Goal: Complete application form

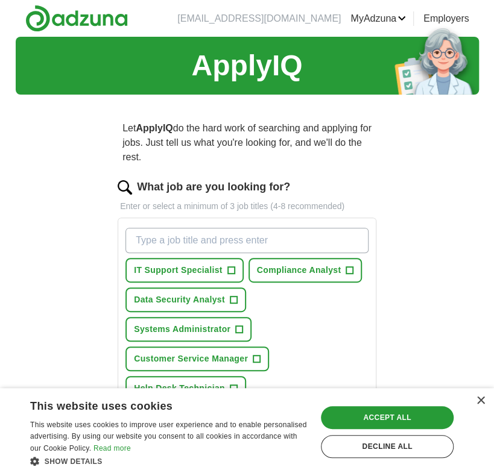
click at [166, 236] on input "What job are you looking for?" at bounding box center [246, 240] width 243 height 25
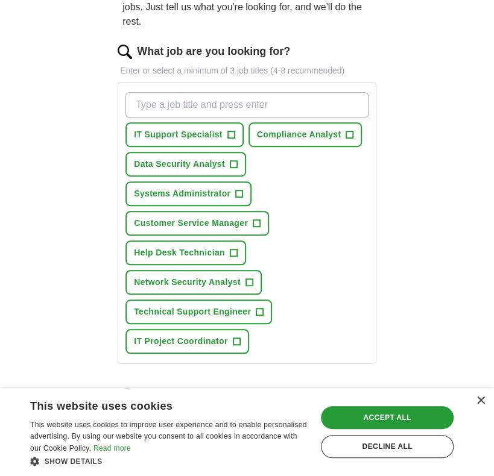
scroll to position [140, 0]
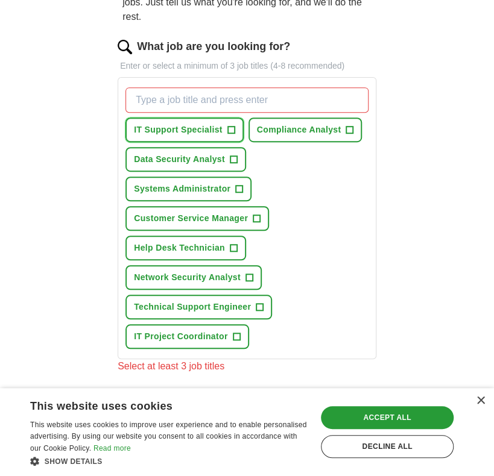
click at [231, 127] on span "+" at bounding box center [230, 130] width 7 height 10
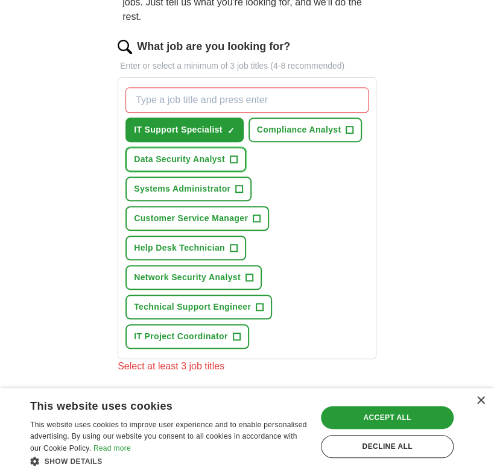
click at [234, 155] on span "+" at bounding box center [233, 160] width 7 height 10
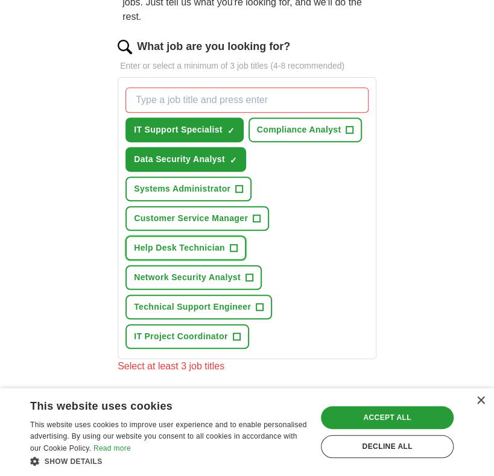
click at [227, 242] on button "Help Desk Technician +" at bounding box center [185, 248] width 121 height 25
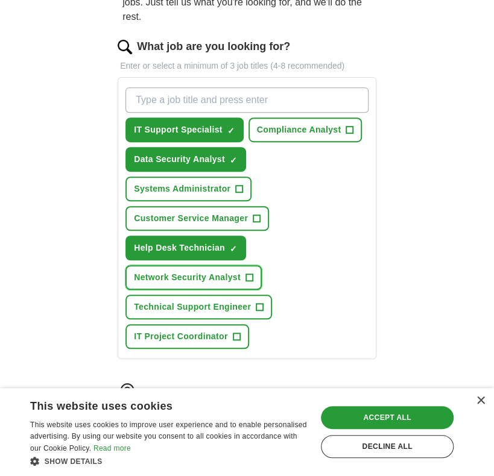
click at [221, 280] on span "Network Security Analyst" at bounding box center [187, 277] width 107 height 13
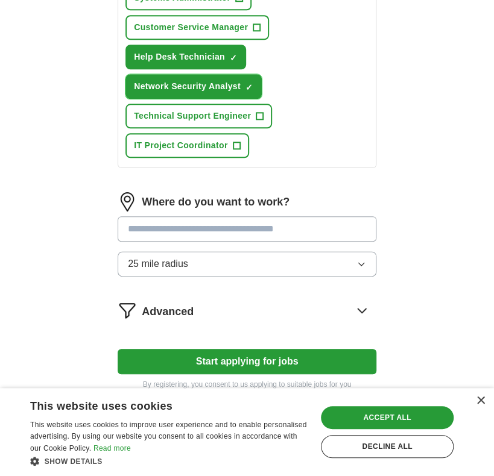
scroll to position [333, 0]
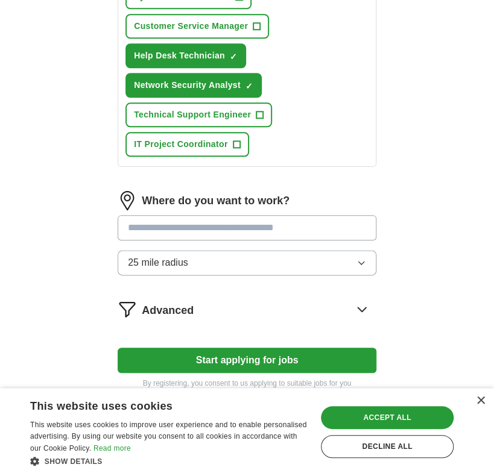
click at [262, 313] on div "Advanced" at bounding box center [259, 309] width 234 height 19
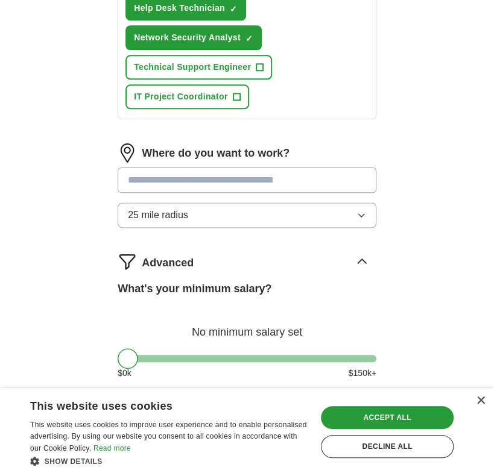
scroll to position [381, 0]
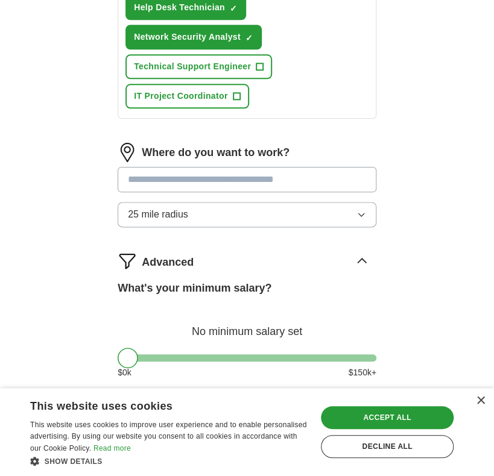
click at [283, 184] on input at bounding box center [247, 179] width 259 height 25
type input "******"
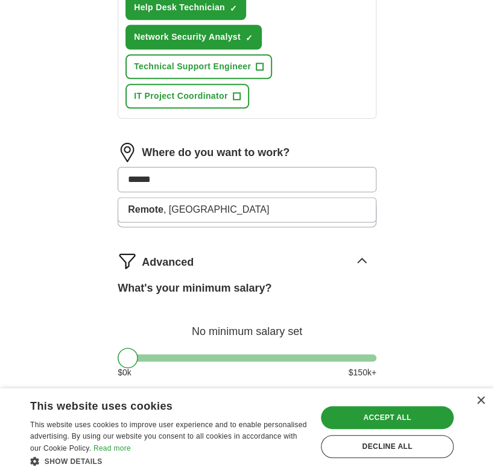
drag, startPoint x: 272, startPoint y: 181, endPoint x: 42, endPoint y: 163, distance: 230.9
click at [42, 163] on div "ApplyIQ Let ApplyIQ do the hard work of searching and applying for jobs. Just t…" at bounding box center [247, 66] width 463 height 820
type input "*******"
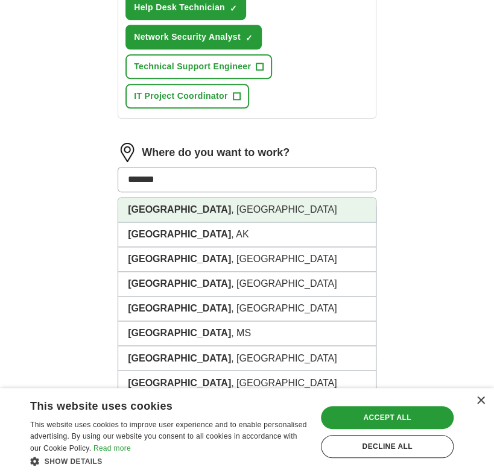
click at [159, 208] on strong "[GEOGRAPHIC_DATA]" at bounding box center [179, 209] width 103 height 10
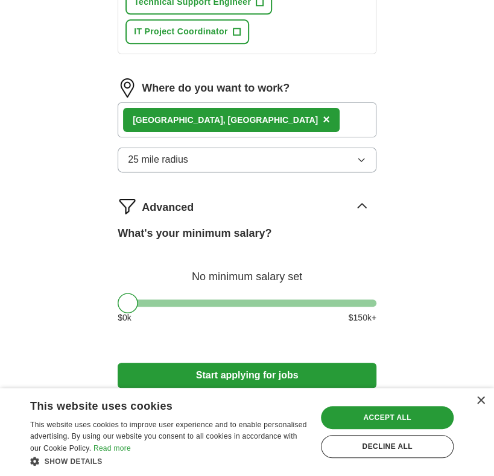
scroll to position [446, 0]
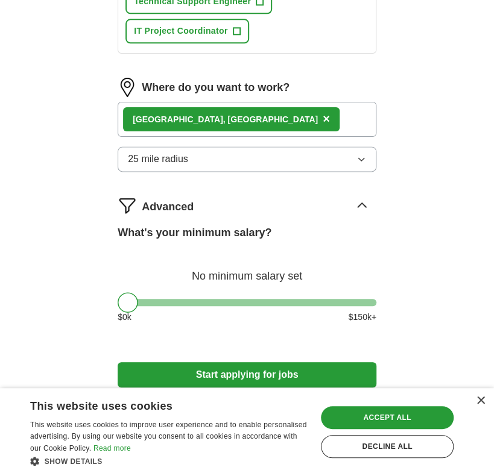
click at [193, 166] on button "25 mile radius" at bounding box center [247, 158] width 259 height 25
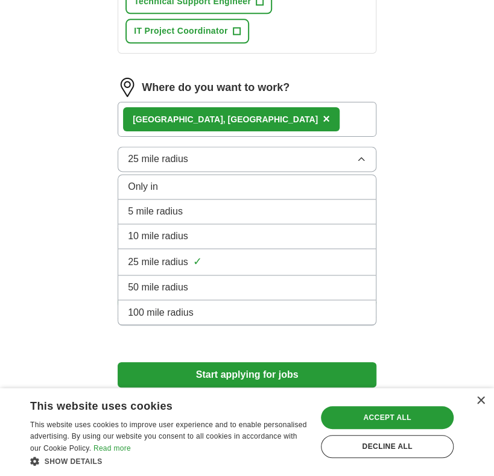
click at [174, 231] on span "10 mile radius" at bounding box center [158, 236] width 60 height 14
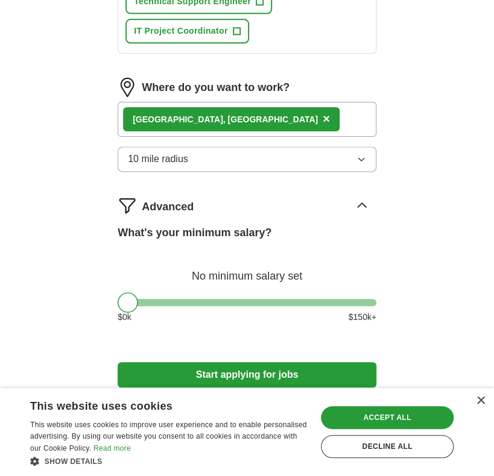
click at [152, 299] on div at bounding box center [247, 302] width 259 height 7
click at [176, 299] on div at bounding box center [247, 302] width 259 height 7
click at [190, 303] on div at bounding box center [247, 302] width 259 height 7
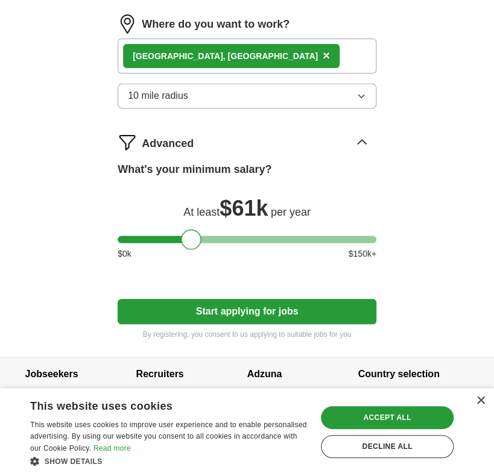
click at [178, 238] on div at bounding box center [247, 239] width 259 height 7
click at [196, 308] on button "Start applying for jobs" at bounding box center [247, 311] width 259 height 25
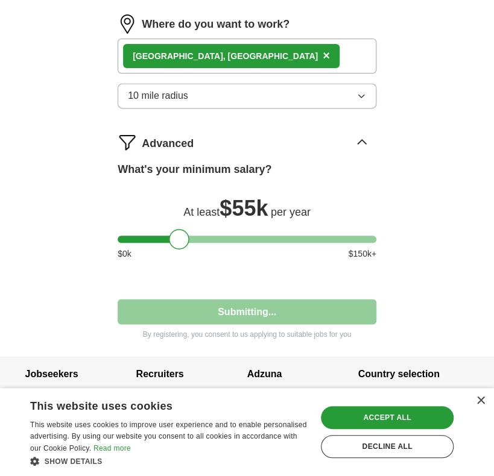
select select "**"
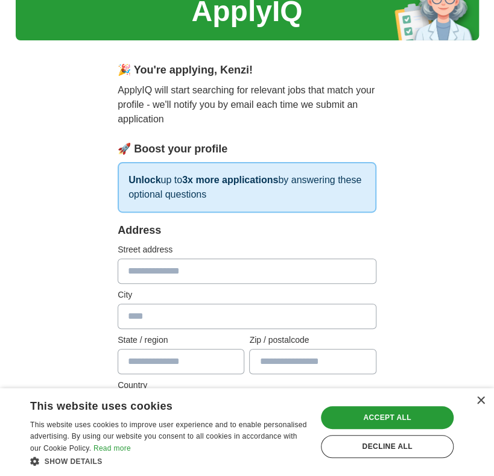
scroll to position [55, 0]
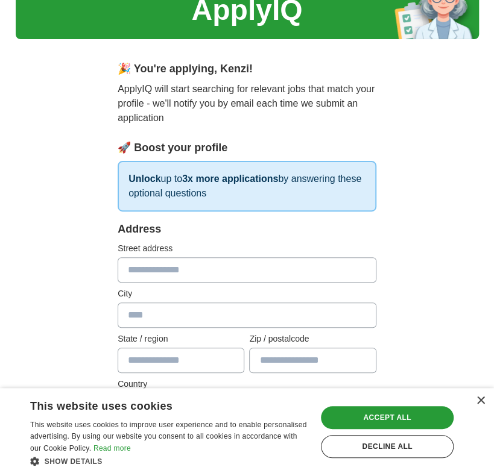
click at [195, 277] on input "text" at bounding box center [247, 269] width 259 height 25
type input "**********"
type input "********"
type input "**"
type input "*****"
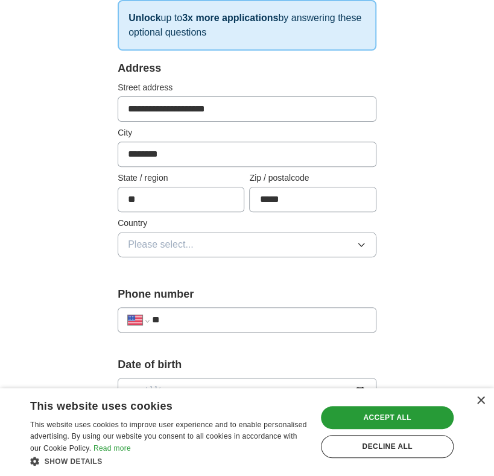
scroll to position [218, 0]
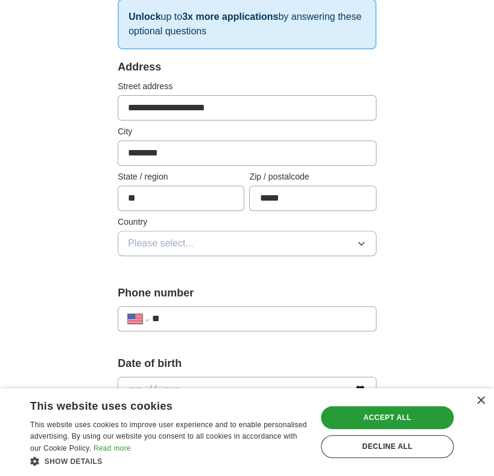
click at [203, 234] on button "Please select..." at bounding box center [247, 243] width 259 height 25
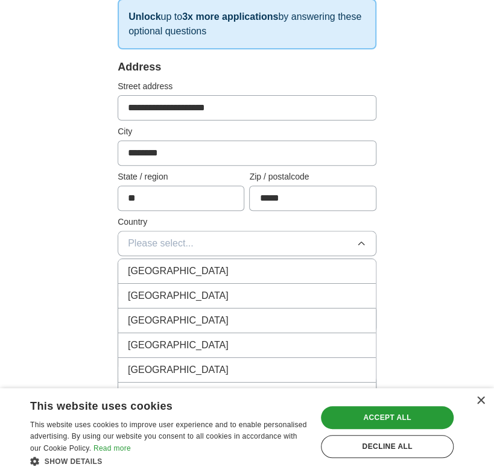
click at [183, 289] on span "[GEOGRAPHIC_DATA]" at bounding box center [178, 296] width 101 height 14
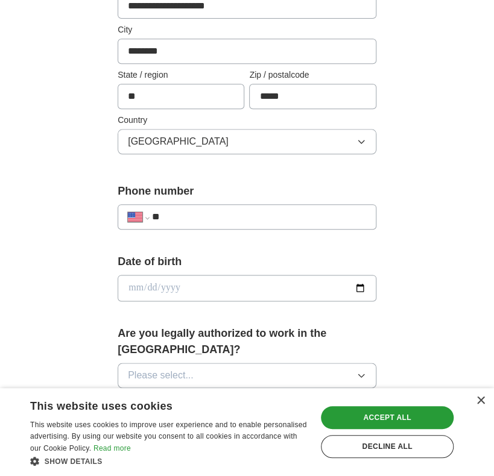
scroll to position [320, 0]
click at [194, 216] on input "**" at bounding box center [259, 216] width 214 height 14
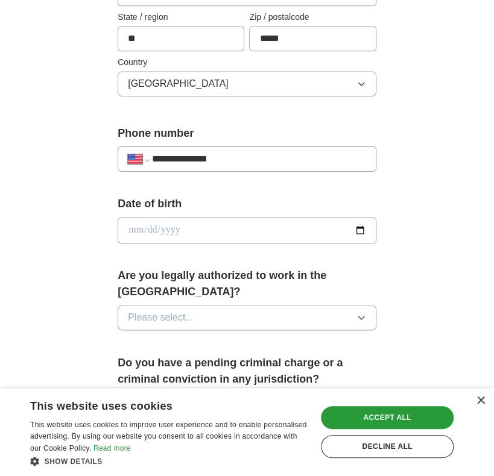
scroll to position [378, 0]
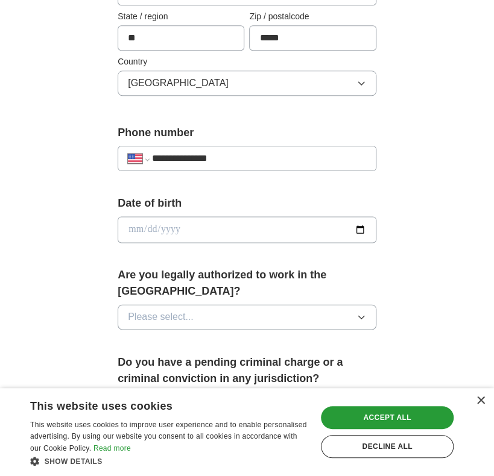
type input "**********"
click at [184, 224] on input "date" at bounding box center [247, 229] width 259 height 27
type input "**********"
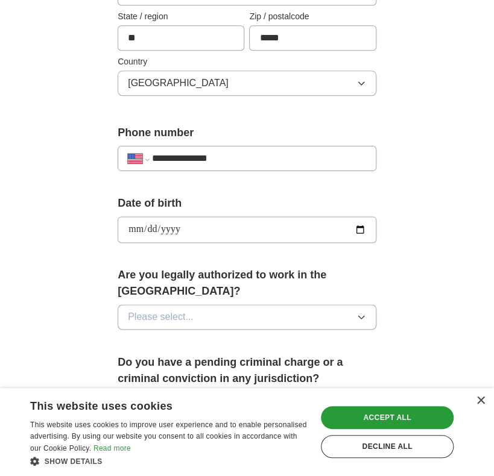
type input "**********"
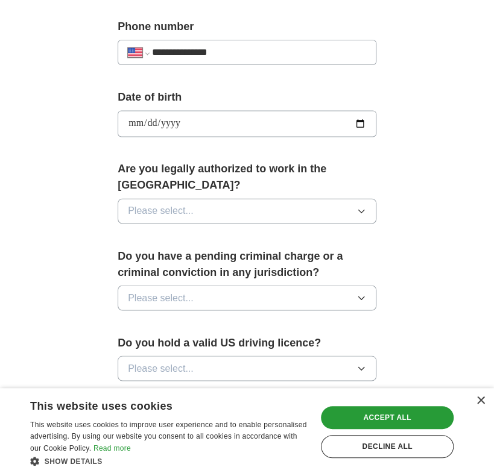
scroll to position [485, 0]
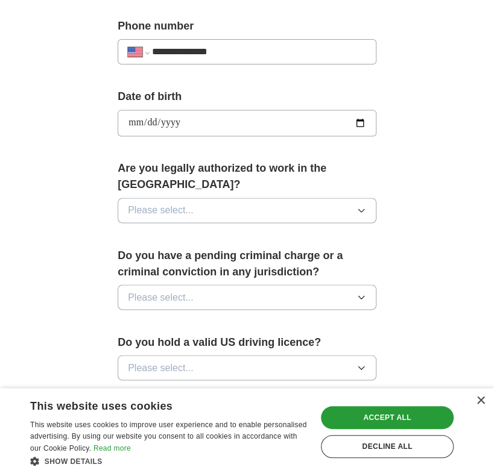
click at [185, 203] on span "Please select..." at bounding box center [161, 210] width 66 height 14
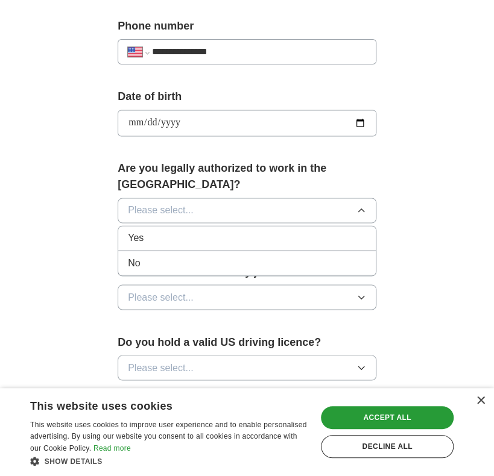
click at [169, 227] on li "Yes" at bounding box center [246, 238] width 257 height 25
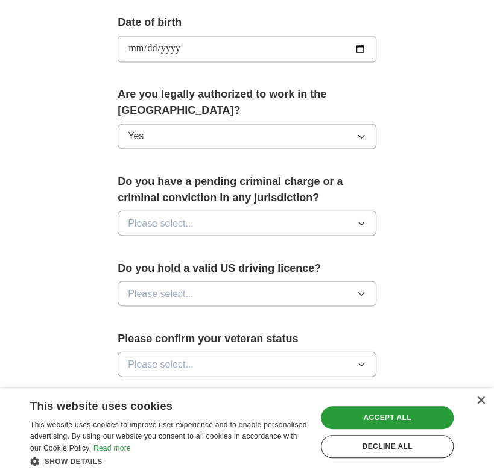
scroll to position [561, 0]
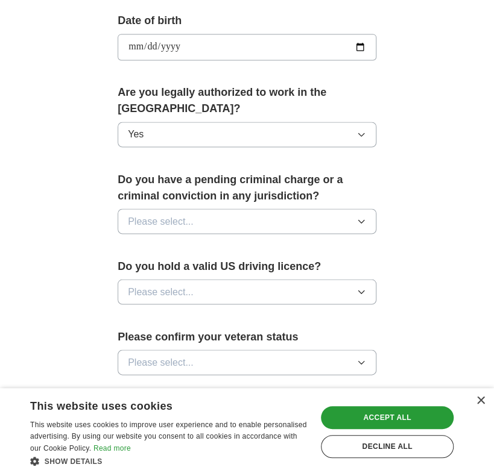
click at [174, 214] on span "Please select..." at bounding box center [161, 221] width 66 height 14
click at [144, 262] on li "No" at bounding box center [246, 274] width 257 height 25
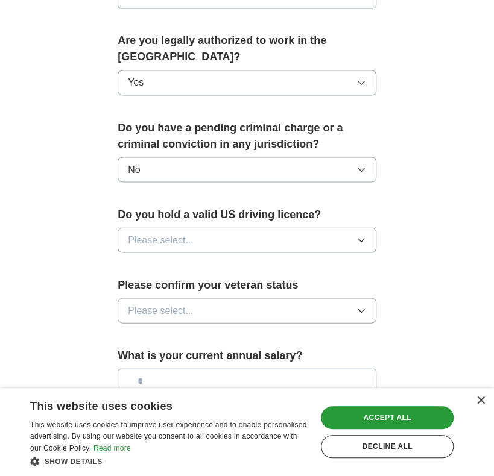
scroll to position [623, 0]
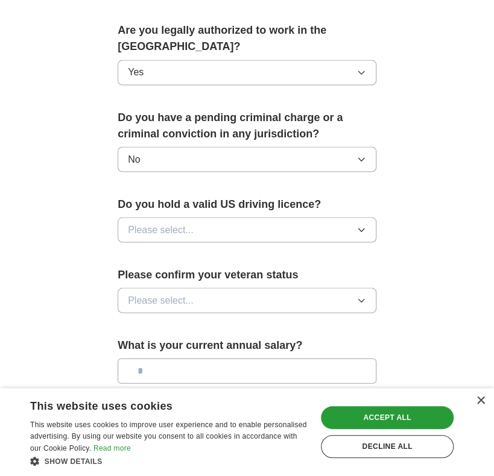
click at [168, 222] on span "Please select..." at bounding box center [161, 229] width 66 height 14
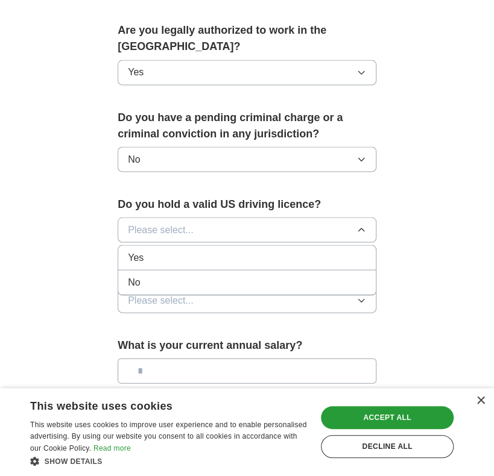
click at [151, 250] on div "Yes" at bounding box center [247, 257] width 238 height 14
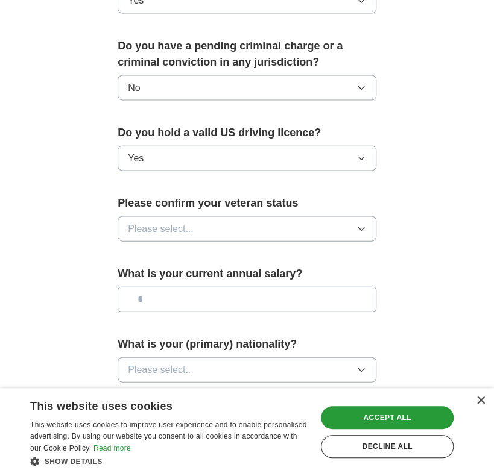
scroll to position [701, 0]
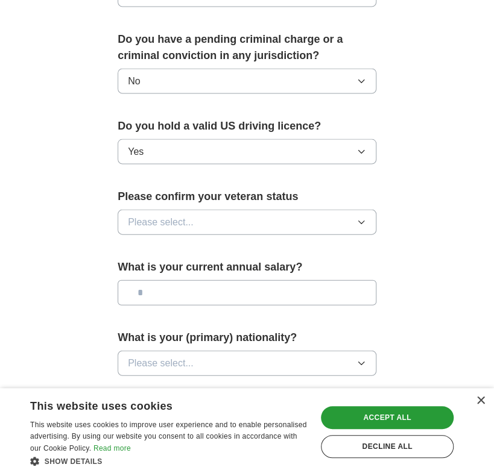
click at [162, 215] on span "Please select..." at bounding box center [161, 222] width 66 height 14
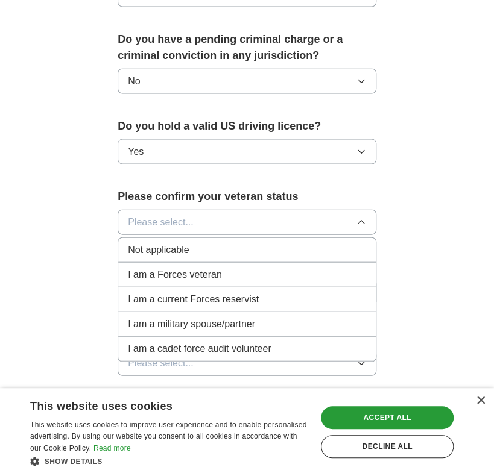
click at [155, 242] on span "Not applicable" at bounding box center [158, 249] width 61 height 14
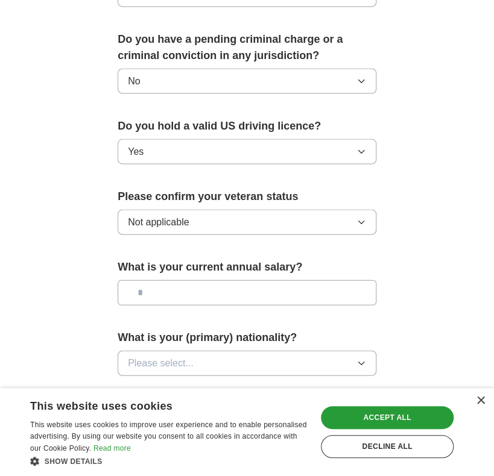
scroll to position [747, 0]
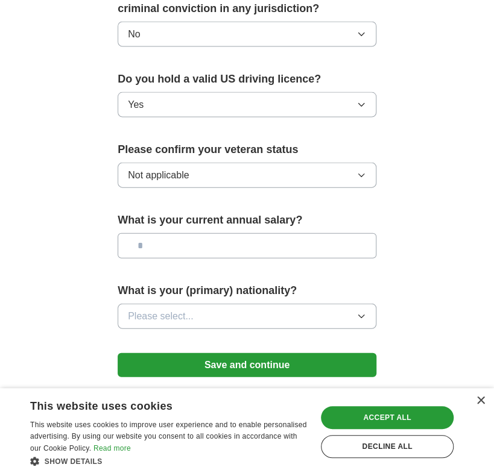
click at [160, 233] on input "text" at bounding box center [247, 245] width 259 height 25
click at [178, 309] on span "Please select..." at bounding box center [161, 316] width 66 height 14
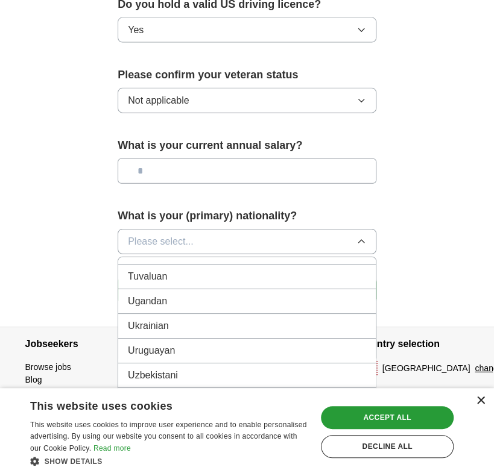
scroll to position [773, 0]
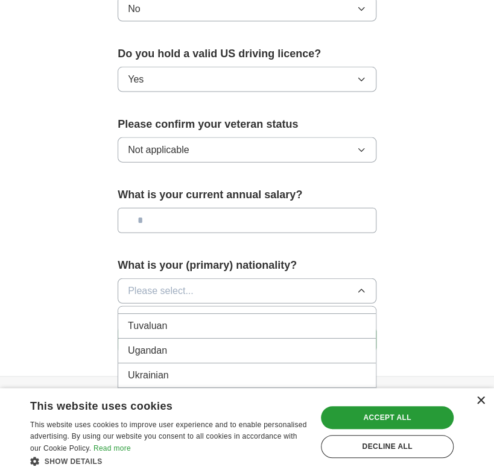
click at [480, 401] on div "×" at bounding box center [480, 401] width 9 height 9
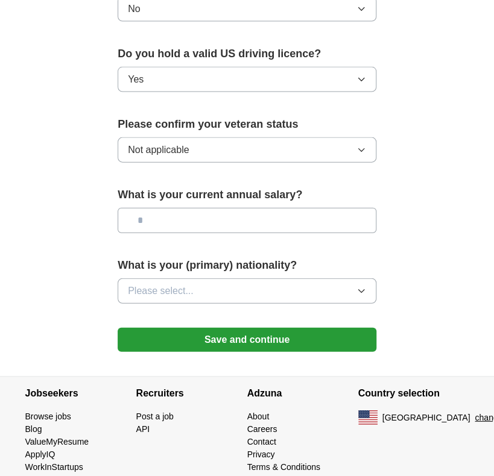
click at [224, 281] on button "Please select..." at bounding box center [247, 290] width 259 height 25
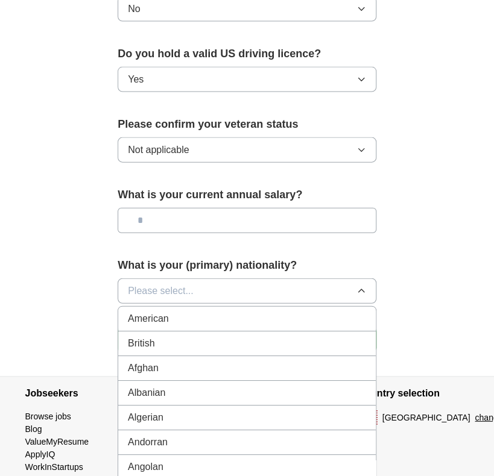
click at [213, 312] on div "American" at bounding box center [247, 319] width 238 height 14
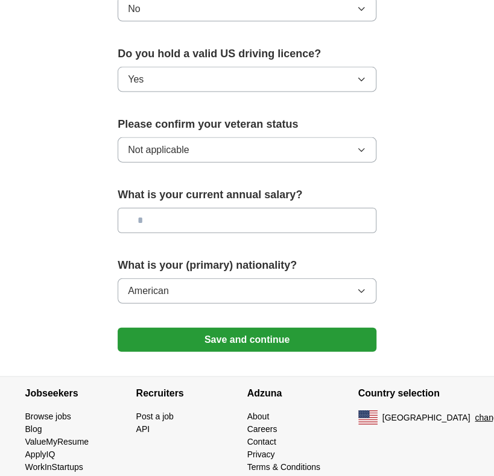
click at [228, 328] on button "Save and continue" at bounding box center [247, 340] width 259 height 24
